Goal: Find contact information: Find contact information

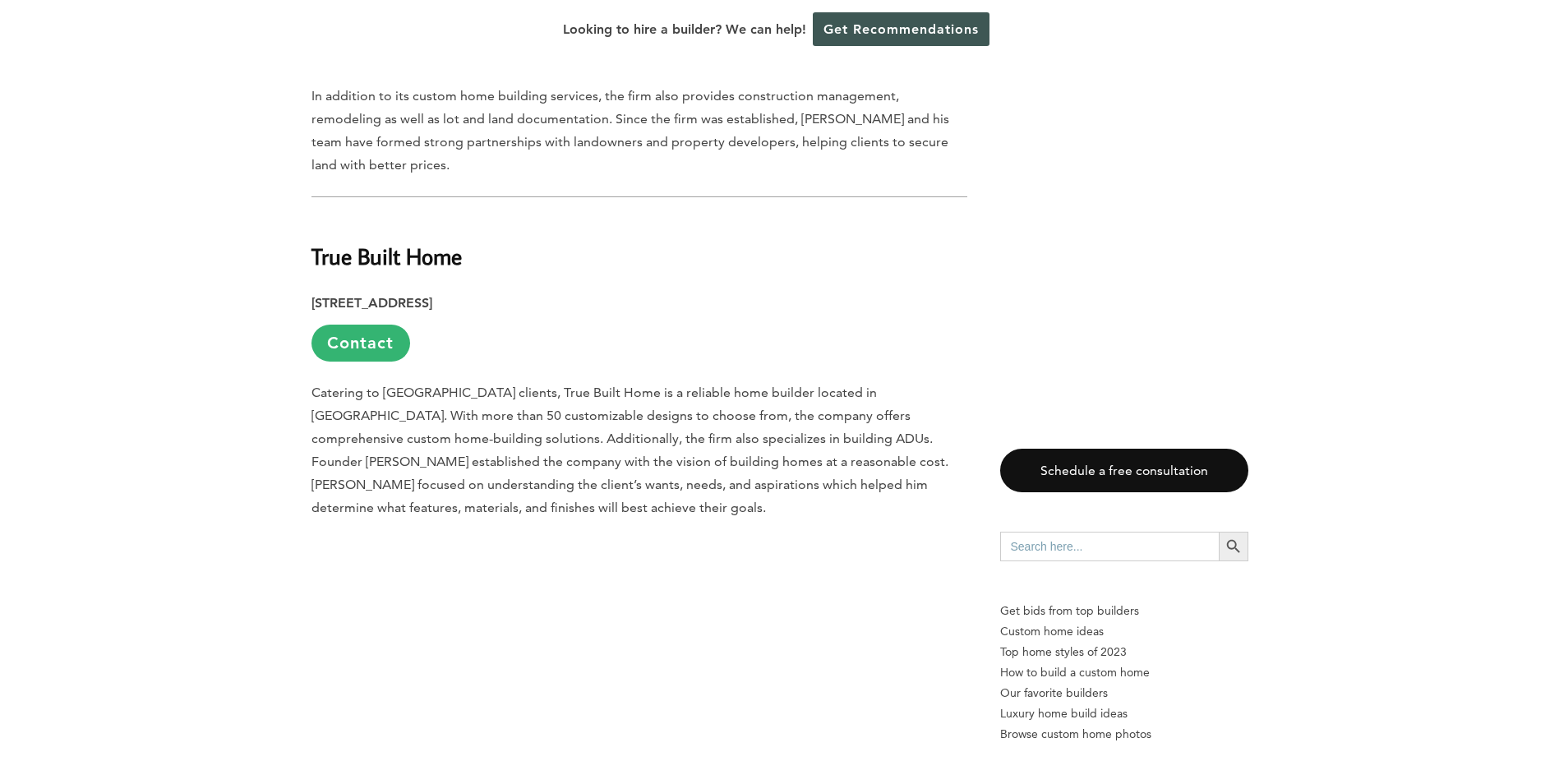
scroll to position [7561, 0]
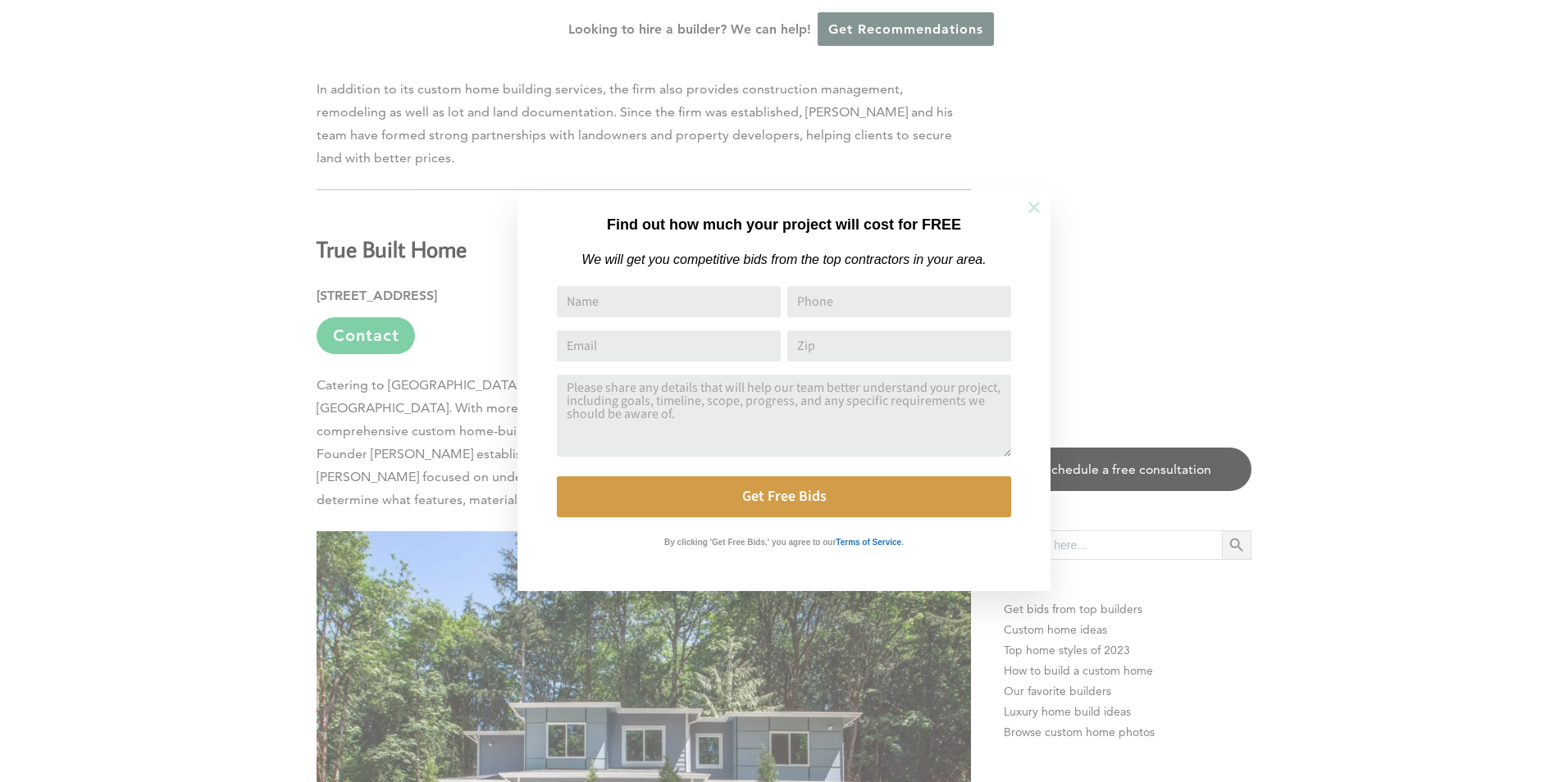
click at [1039, 207] on icon at bounding box center [1034, 207] width 18 height 18
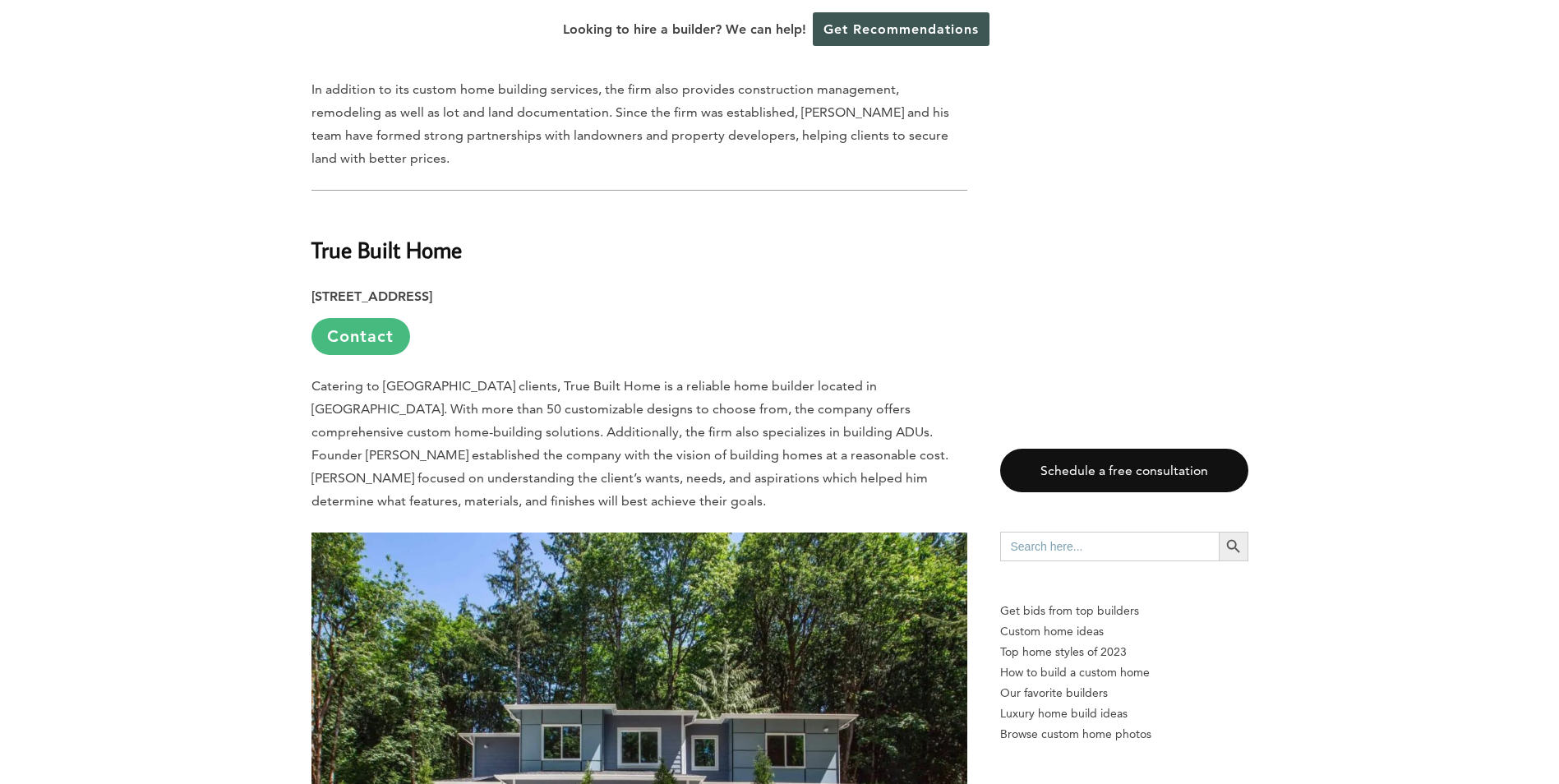
click at [364, 318] on link "Contact" at bounding box center [361, 337] width 99 height 37
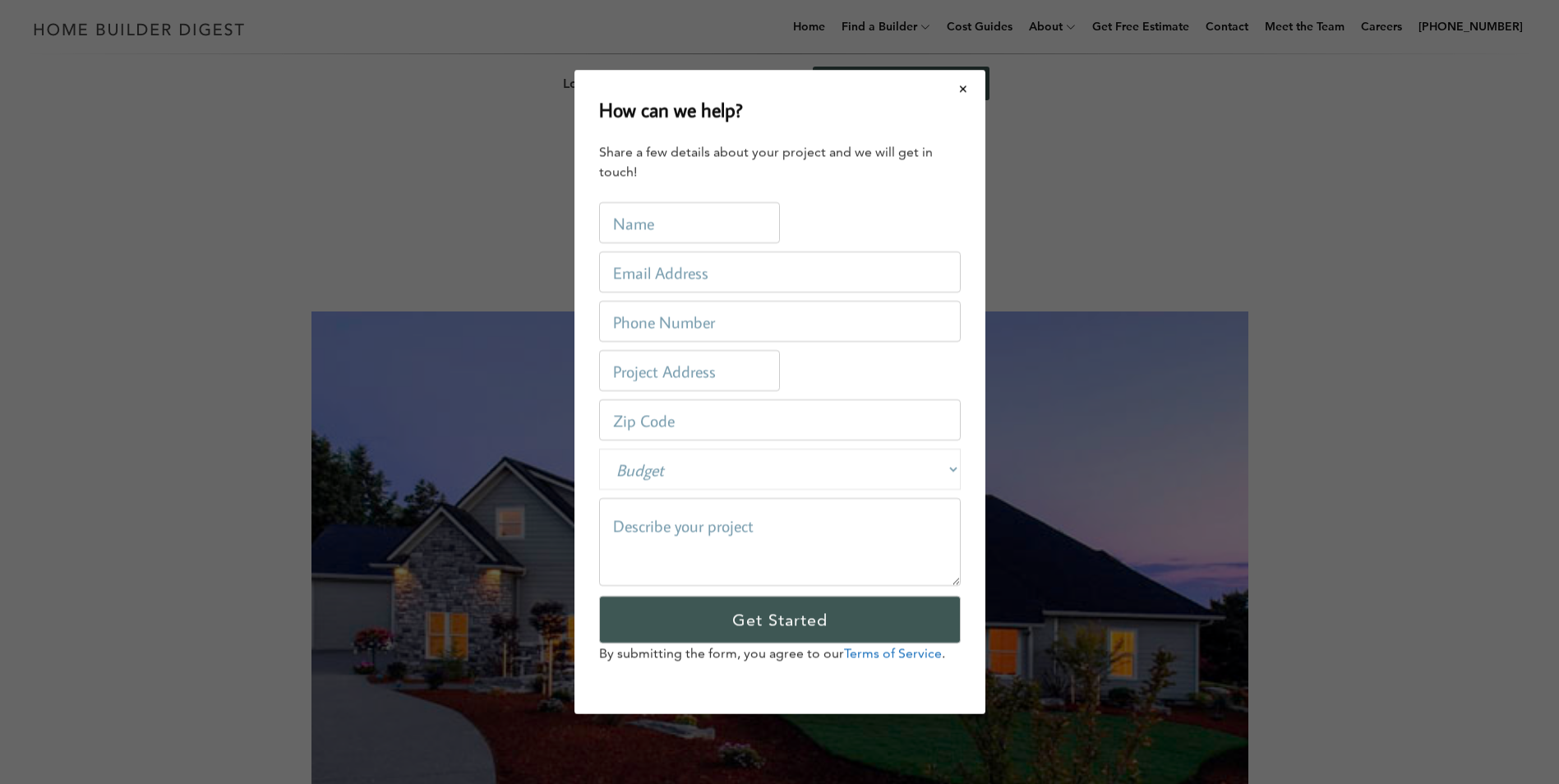
scroll to position [0, 0]
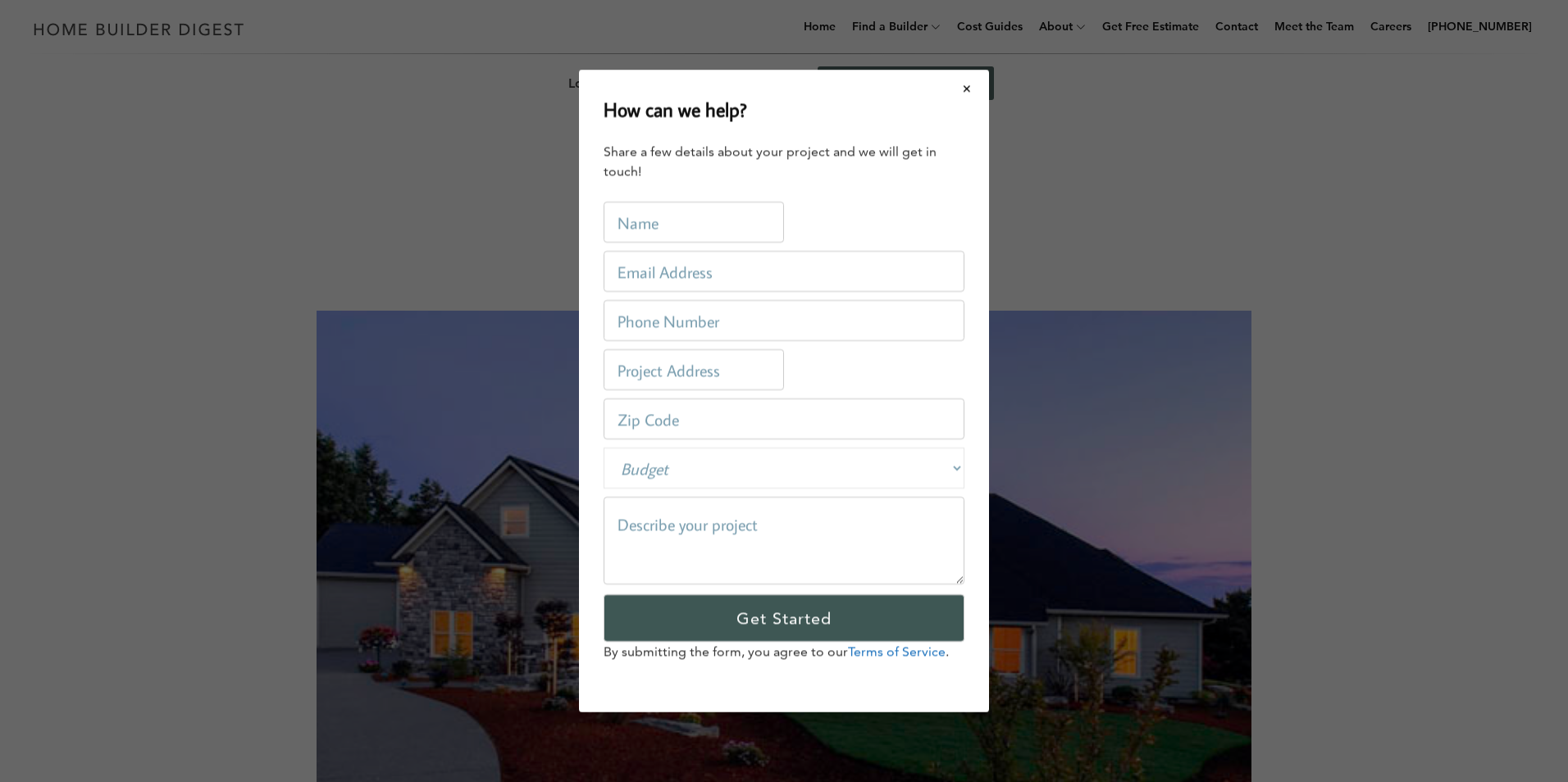
click at [964, 96] on button "Close modal" at bounding box center [967, 88] width 43 height 34
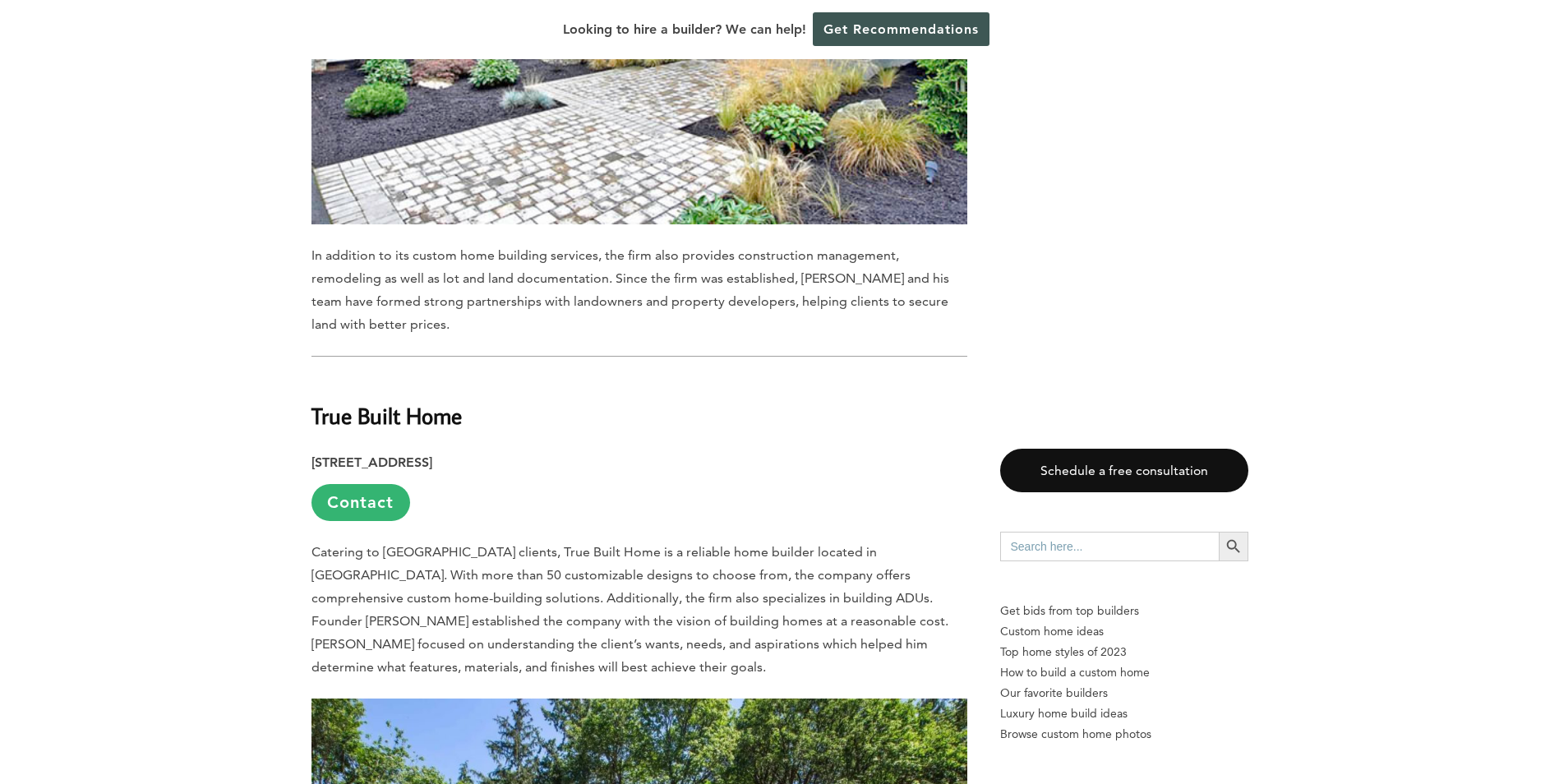
scroll to position [7479, 0]
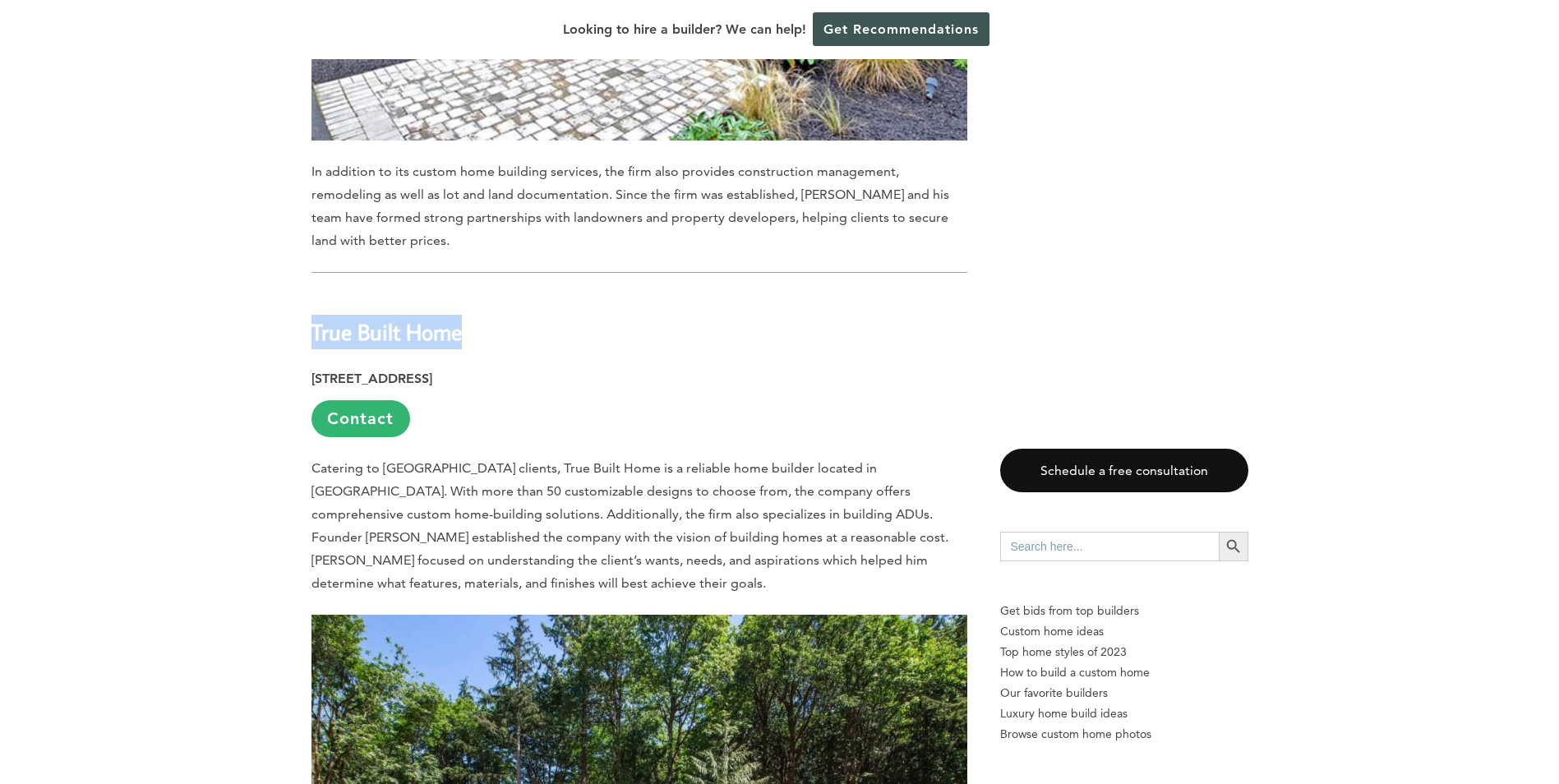
drag, startPoint x: 482, startPoint y: 173, endPoint x: 310, endPoint y: 182, distance: 172.2
copy b "True Built Home"
drag, startPoint x: 613, startPoint y: 214, endPoint x: 309, endPoint y: 214, distance: 304.0
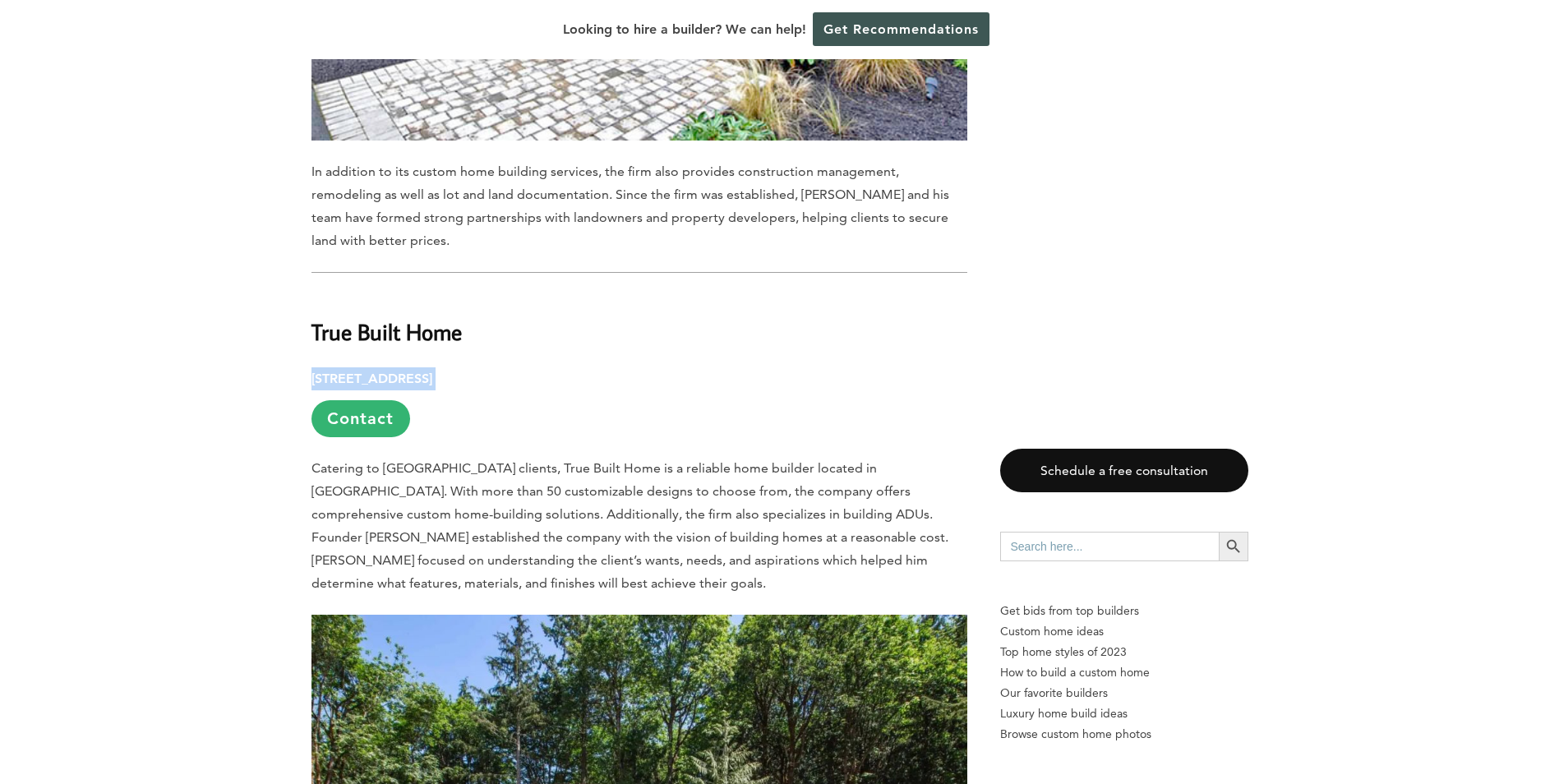
copy p "[STREET_ADDRESS]"
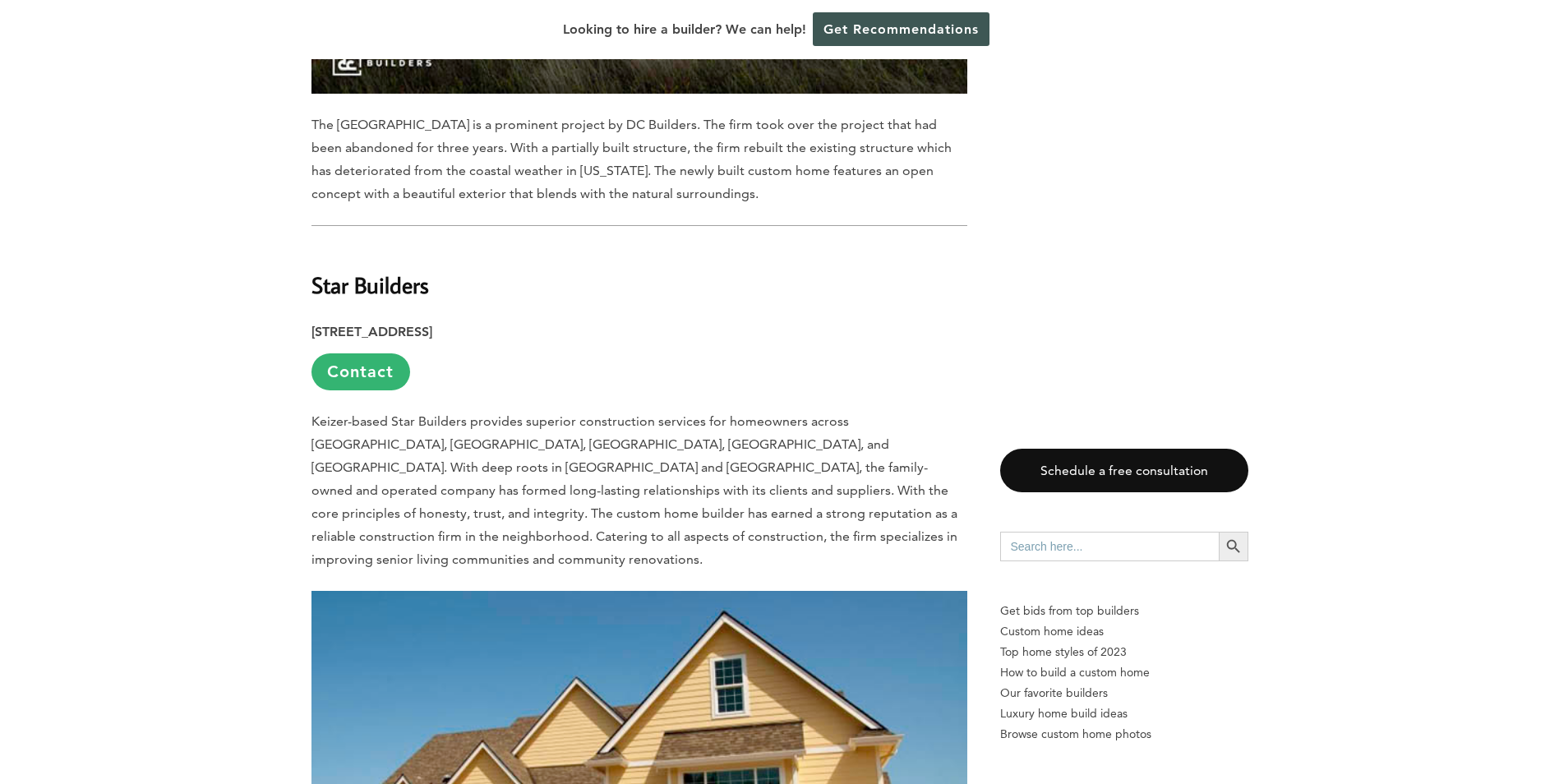
scroll to position [11259, 0]
